Goal: Task Accomplishment & Management: Manage account settings

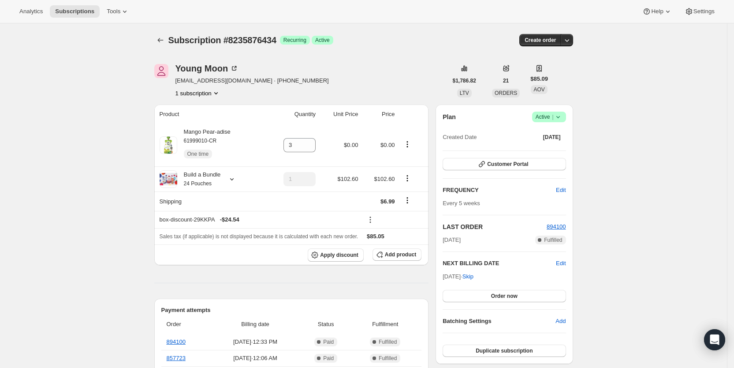
scroll to position [174, 0]
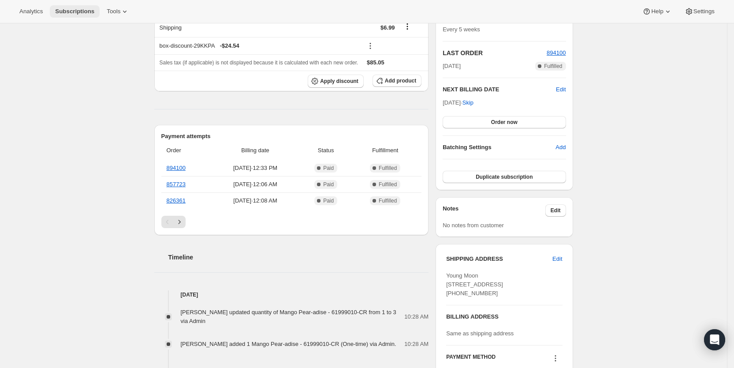
click at [82, 13] on span "Subscriptions" at bounding box center [74, 11] width 39 height 7
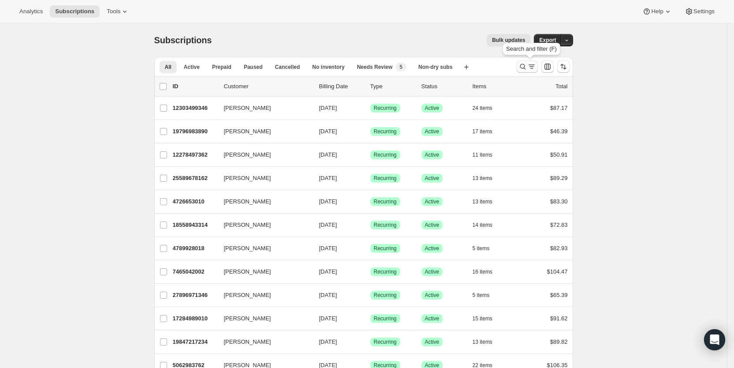
click at [531, 63] on icon "Search and filter results" at bounding box center [531, 66] width 9 height 9
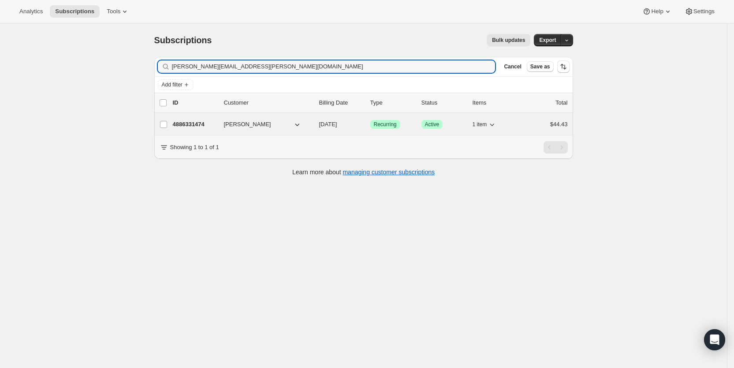
type input "[PERSON_NAME][EMAIL_ADDRESS][PERSON_NAME][DOMAIN_NAME]"
click at [335, 123] on span "[DATE]" at bounding box center [328, 124] width 18 height 7
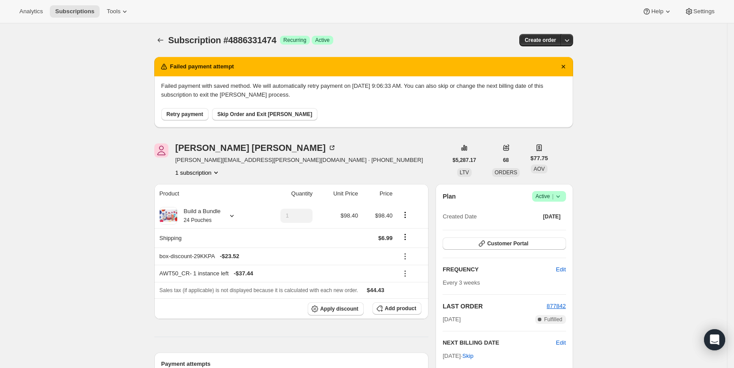
click at [189, 115] on span "Retry payment" at bounding box center [185, 114] width 37 height 7
